Goal: Information Seeking & Learning: Find specific page/section

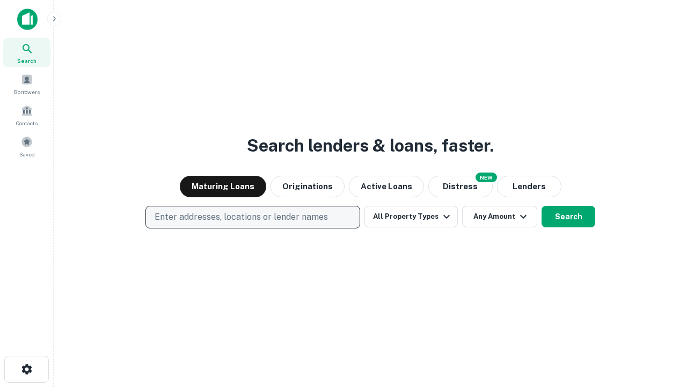
click at [252, 217] on p "Enter addresses, locations or lender names" at bounding box center [241, 216] width 173 height 13
type input "**********"
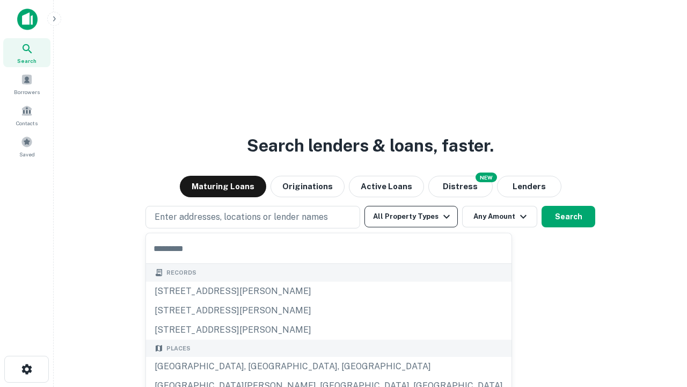
click at [411, 216] on button "All Property Types" at bounding box center [411, 216] width 93 height 21
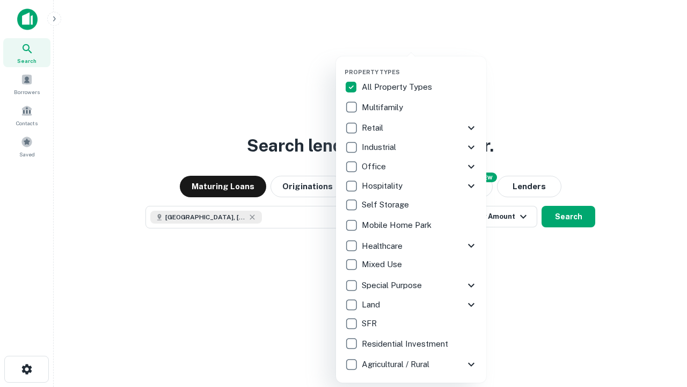
click at [420, 65] on button "button" at bounding box center [420, 65] width 150 height 1
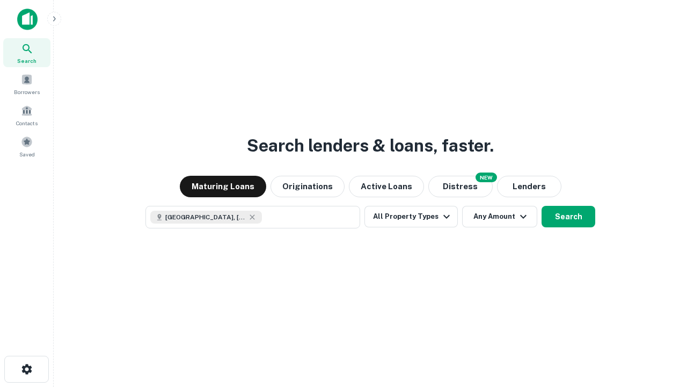
scroll to position [17, 0]
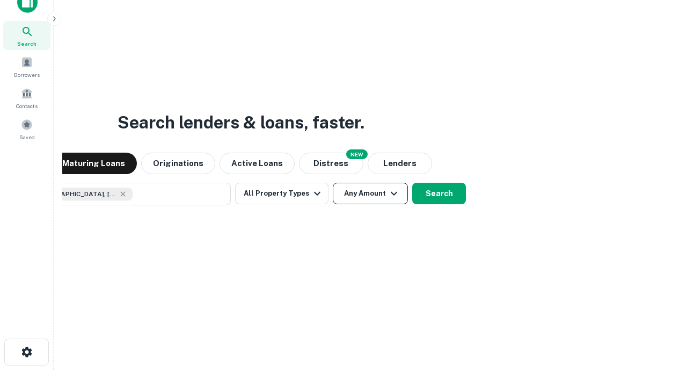
click at [333, 183] on button "Any Amount" at bounding box center [370, 193] width 75 height 21
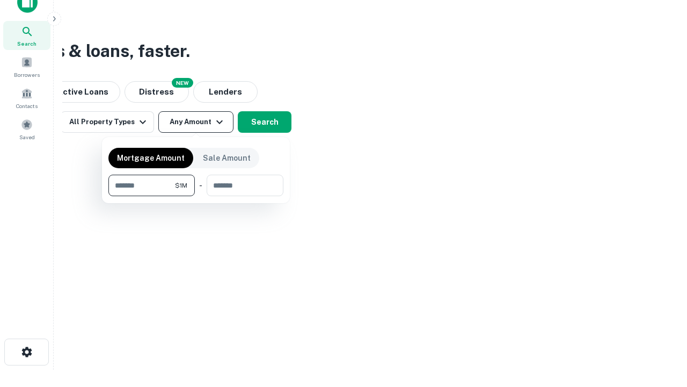
type input "*******"
click at [196, 196] on button "button" at bounding box center [195, 196] width 175 height 1
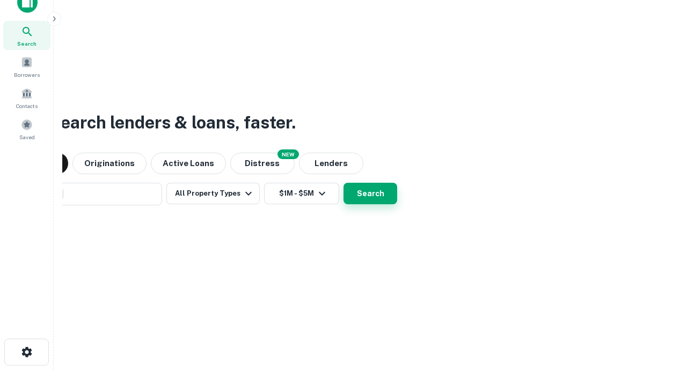
click at [344, 183] on button "Search" at bounding box center [371, 193] width 54 height 21
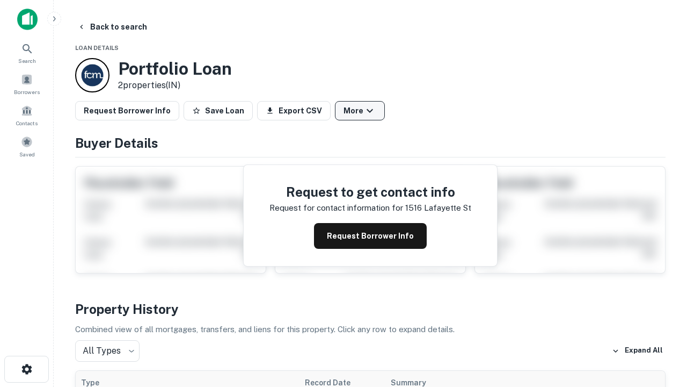
click at [360, 111] on button "More" at bounding box center [360, 110] width 50 height 19
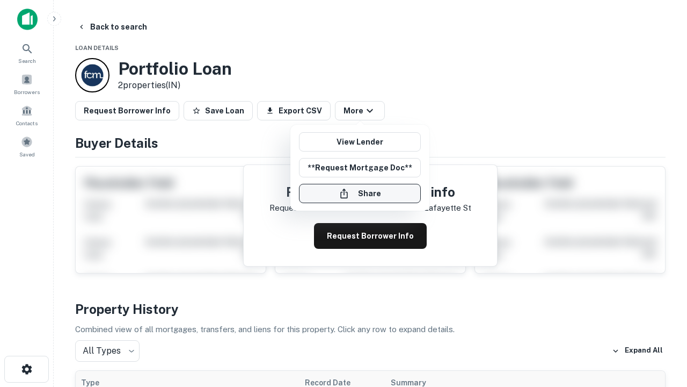
click at [360, 193] on button "Share" at bounding box center [360, 193] width 122 height 19
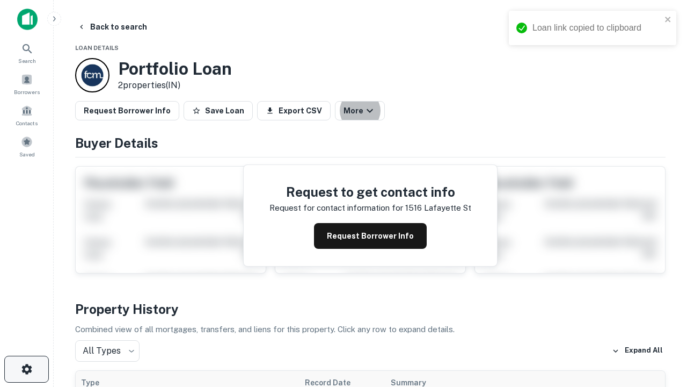
click at [26, 369] on icon "button" at bounding box center [26, 368] width 13 height 13
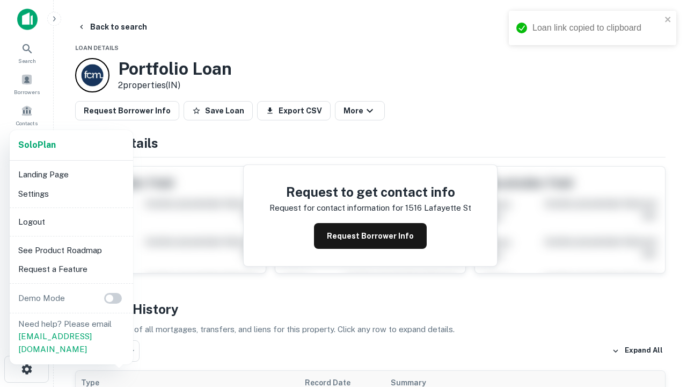
click at [71, 221] on li "Logout" at bounding box center [71, 221] width 115 height 19
